Goal: Task Accomplishment & Management: Complete application form

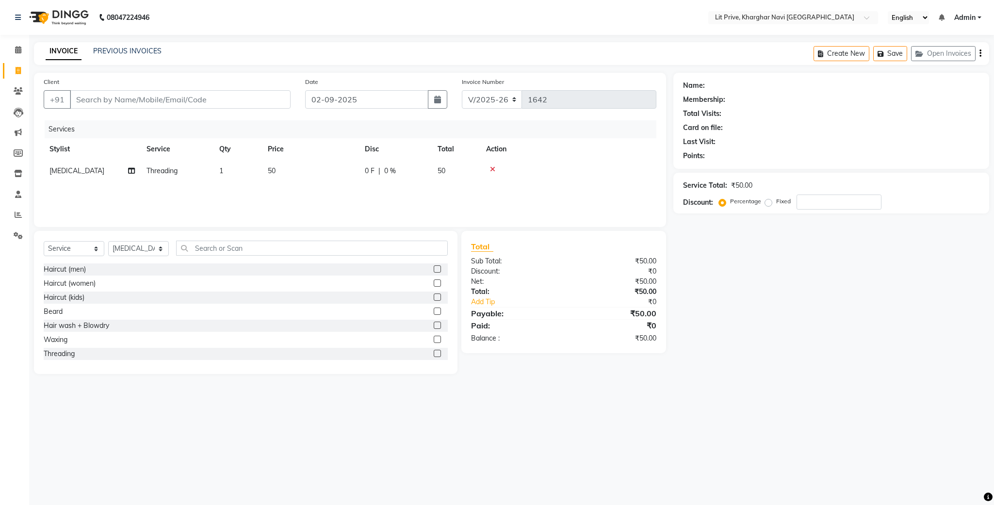
select select "5625"
select select "service"
click at [160, 249] on select "Select Stylist [PERSON_NAME] [PERSON_NAME] [PERSON_NAME] [PERSON_NAME] [PERSON_…" at bounding box center [138, 248] width 61 height 15
select select "88462"
click at [108, 242] on select "Select Stylist [PERSON_NAME] [PERSON_NAME] [PERSON_NAME] [PERSON_NAME] [PERSON_…" at bounding box center [138, 248] width 61 height 15
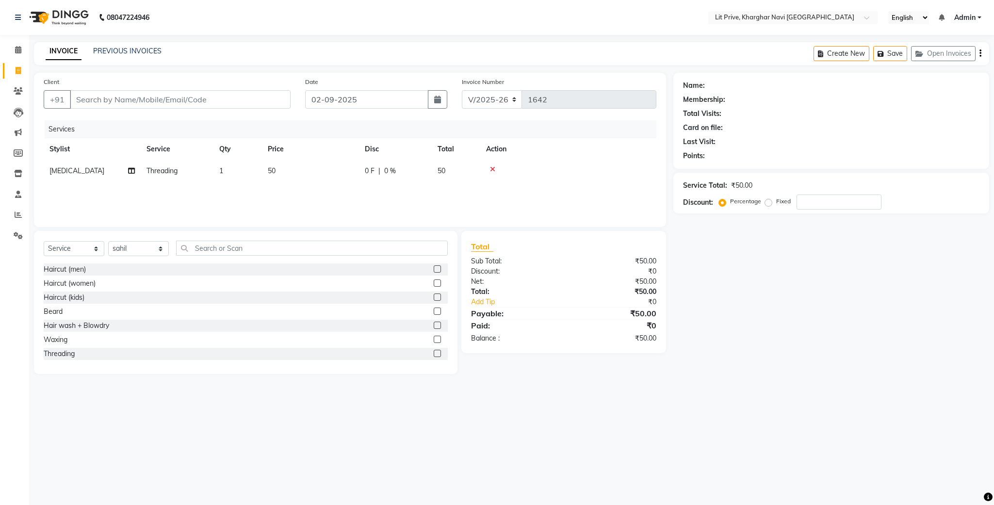
click at [434, 310] on label at bounding box center [437, 311] width 7 height 7
click at [434, 310] on input "checkbox" at bounding box center [437, 311] width 6 height 6
checkbox input "false"
click at [290, 187] on td "1" at bounding box center [310, 193] width 97 height 22
select select "88462"
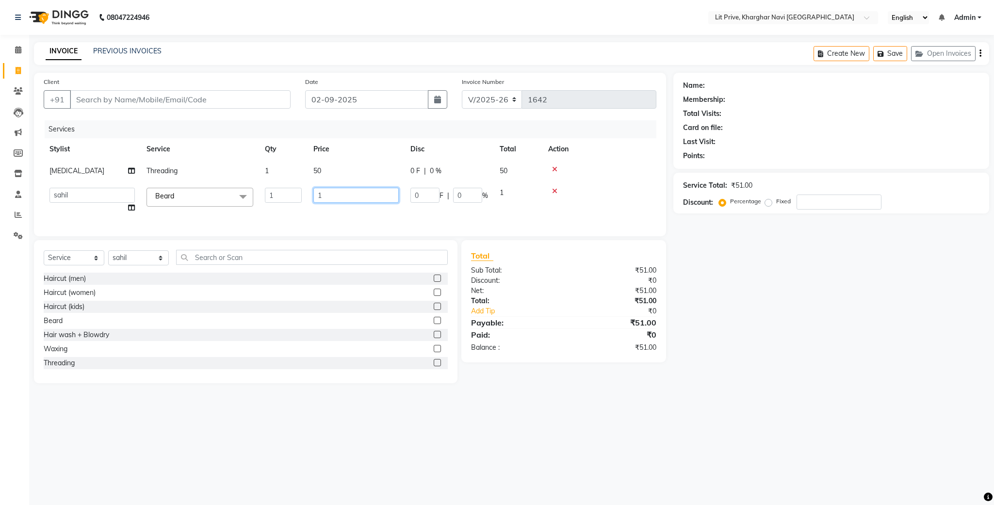
click at [377, 198] on input "1" at bounding box center [355, 195] width 85 height 15
type input "100"
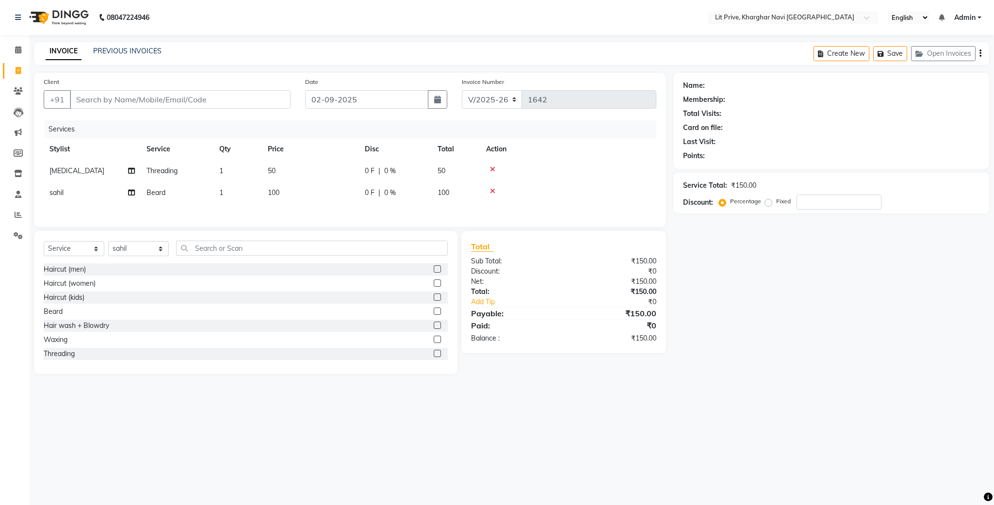
click at [716, 327] on div "Name: Membership: Total Visits: Card on file: Last Visit: Points: Service Total…" at bounding box center [834, 223] width 323 height 301
click at [251, 108] on input "Client" at bounding box center [180, 99] width 221 height 18
type input "l"
type input "0"
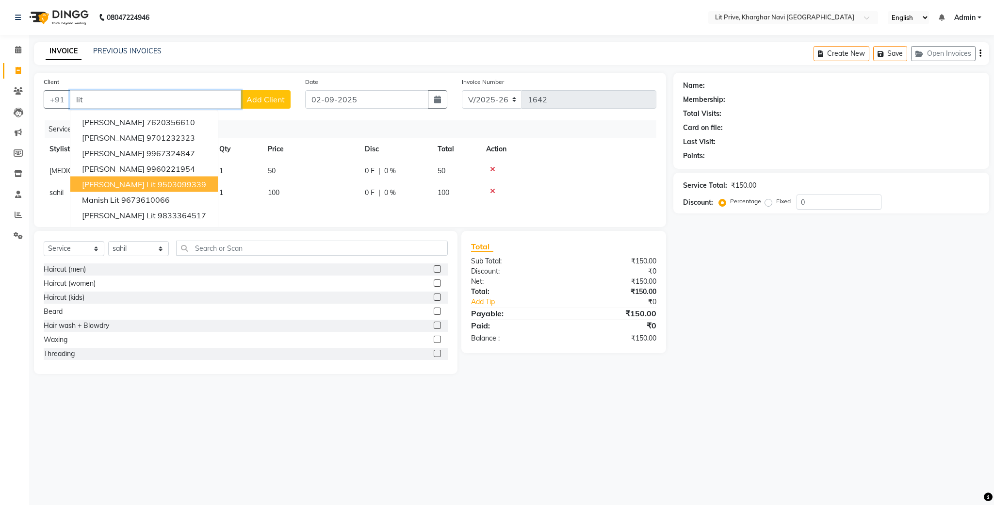
click at [158, 187] on ngb-highlight "9503099339" at bounding box center [182, 184] width 49 height 10
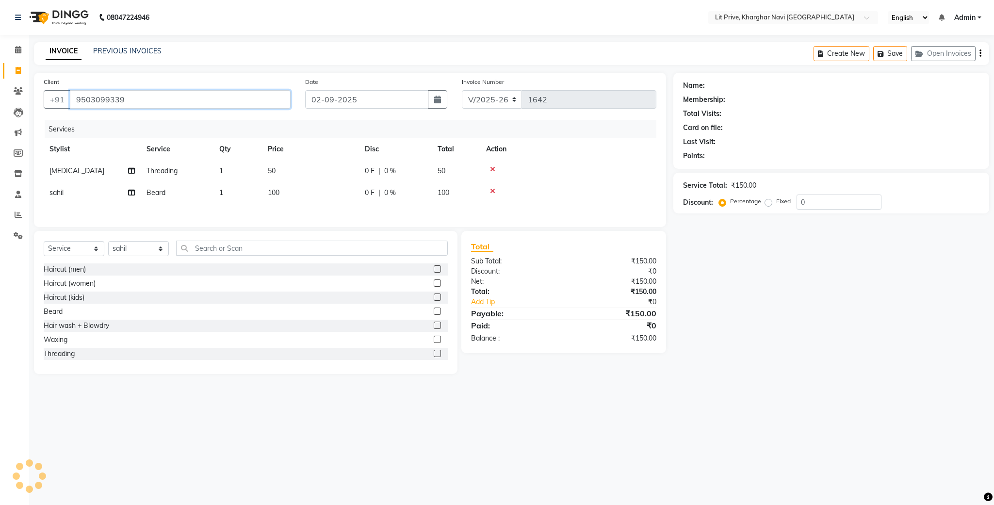
type input "9503099339"
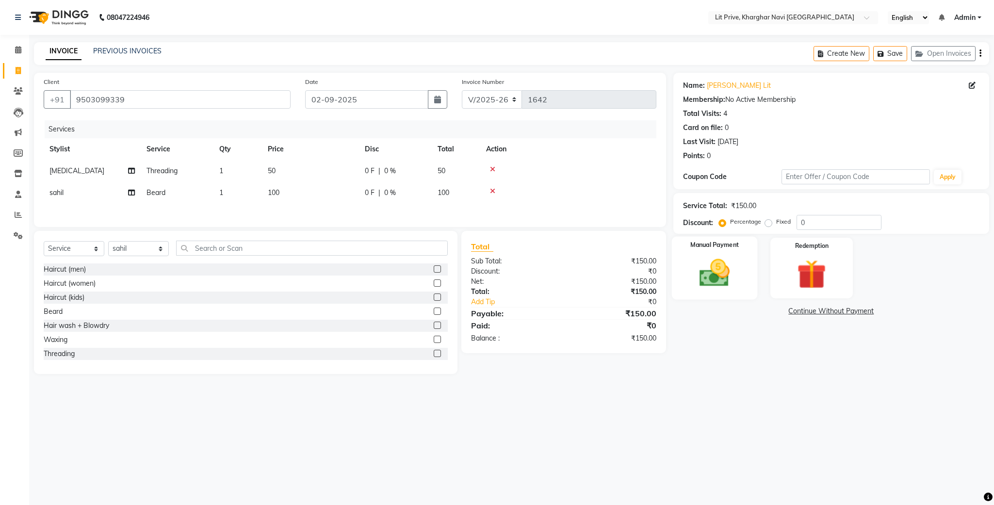
click at [710, 289] on img at bounding box center [714, 273] width 49 height 35
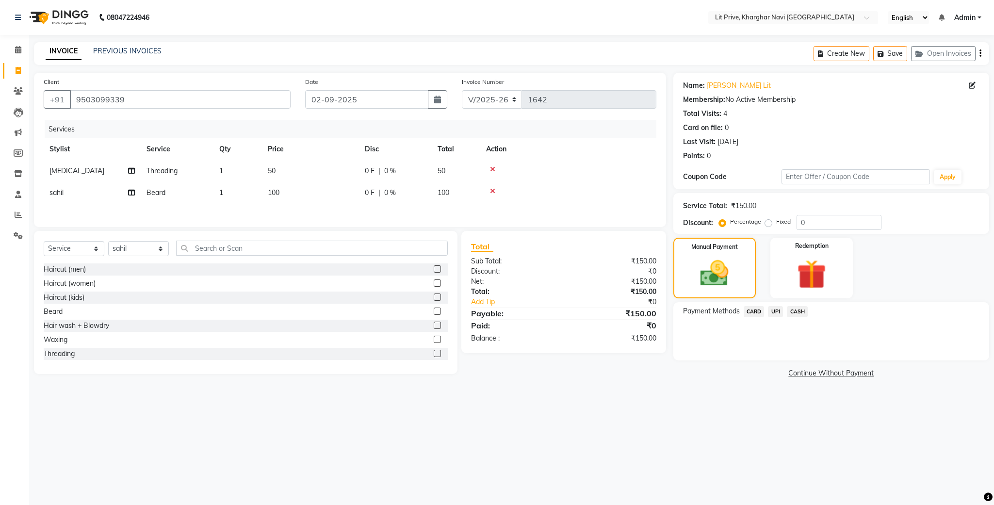
click at [780, 311] on span "UPI" at bounding box center [775, 311] width 15 height 11
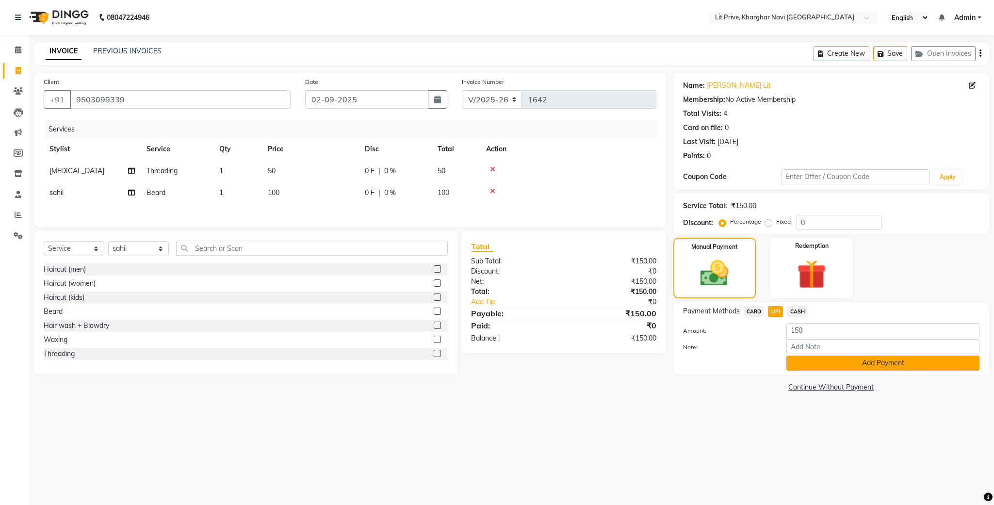
click at [796, 361] on button "Add Payment" at bounding box center [882, 363] width 193 height 15
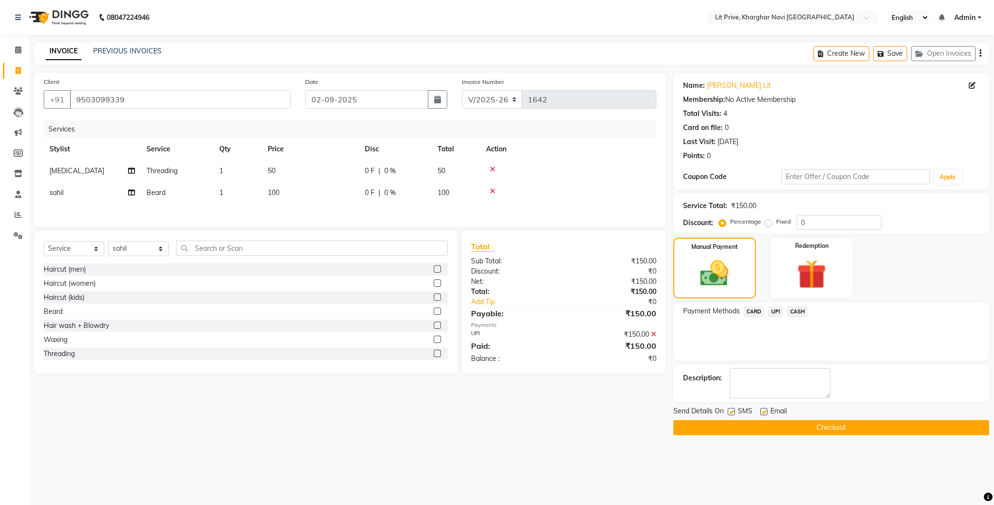
click at [766, 412] on label at bounding box center [763, 411] width 7 height 7
click at [766, 412] on input "checkbox" at bounding box center [763, 412] width 6 height 6
checkbox input "false"
click at [733, 412] on label at bounding box center [731, 411] width 7 height 7
click at [733, 412] on input "checkbox" at bounding box center [731, 412] width 6 height 6
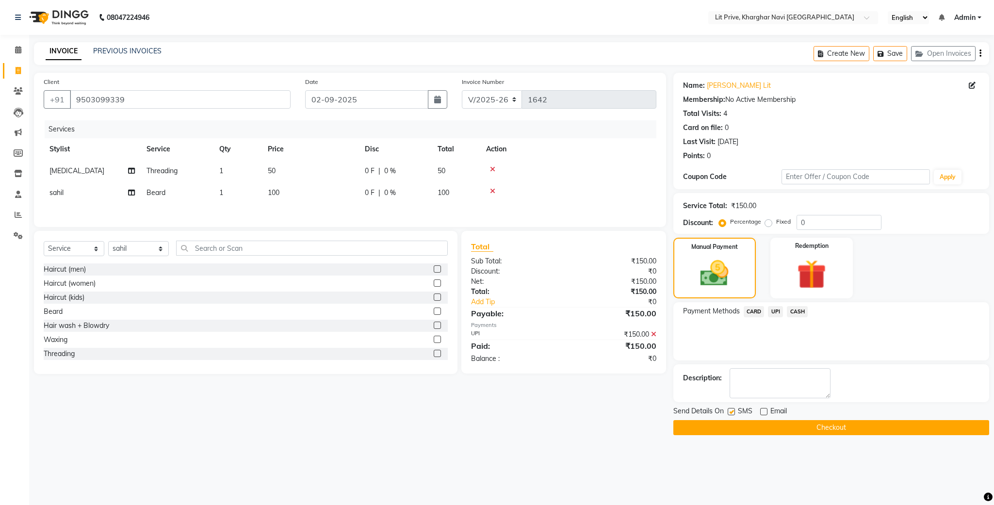
checkbox input "false"
click at [734, 424] on button "Checkout" at bounding box center [831, 427] width 316 height 15
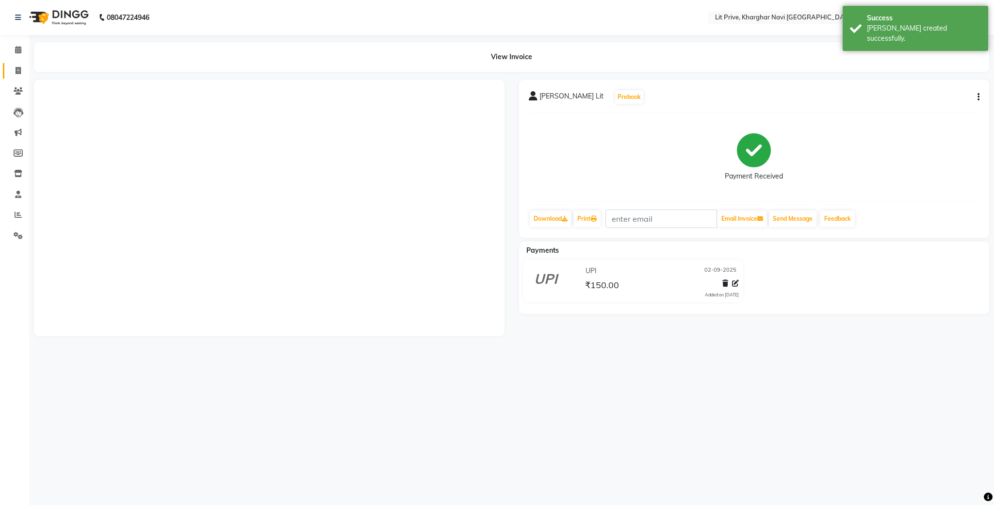
click at [16, 64] on link "Invoice" at bounding box center [14, 71] width 23 height 16
select select "service"
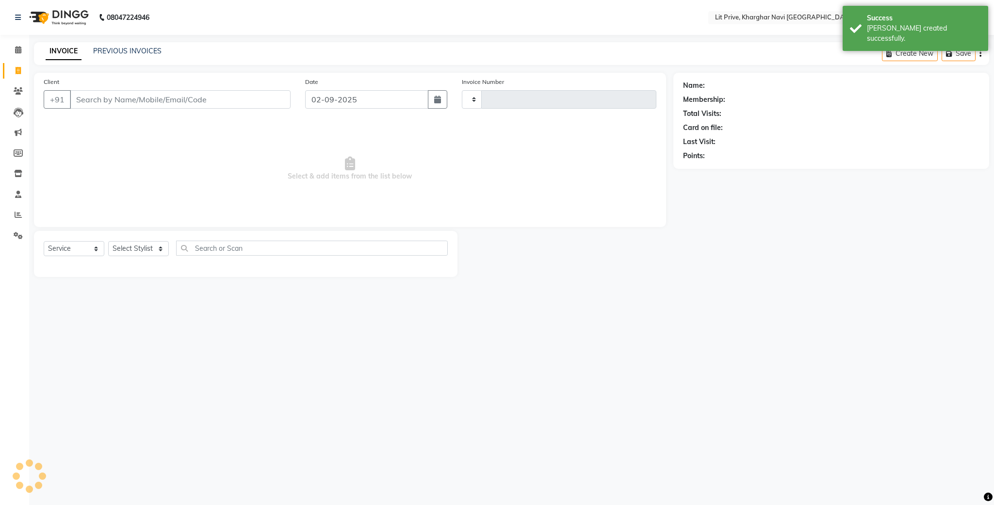
type input "1643"
select select "5625"
click at [107, 48] on link "PREVIOUS INVOICES" at bounding box center [127, 51] width 68 height 9
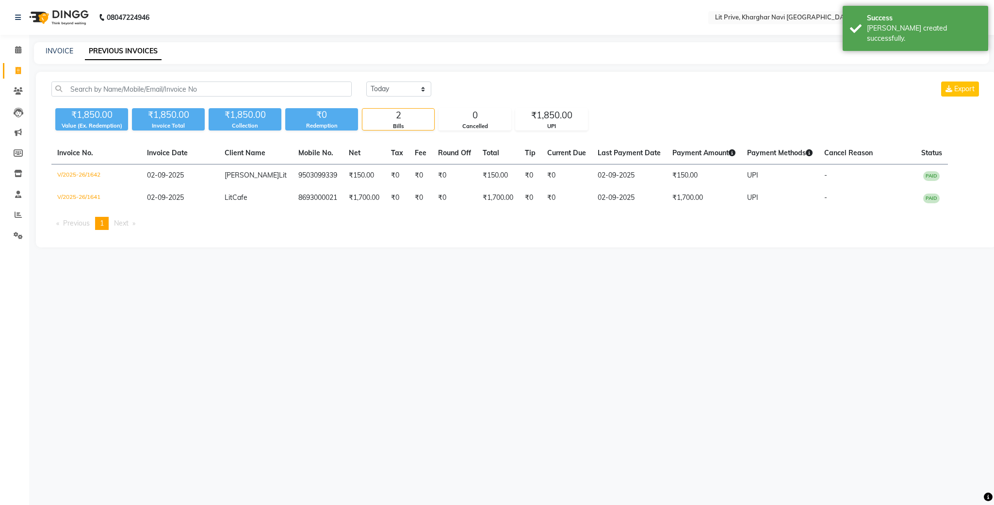
click at [58, 46] on div "INVOICE" at bounding box center [60, 51] width 28 height 10
click at [65, 49] on link "INVOICE" at bounding box center [60, 51] width 28 height 9
select select "5625"
select select "service"
